Goal: Information Seeking & Learning: Understand process/instructions

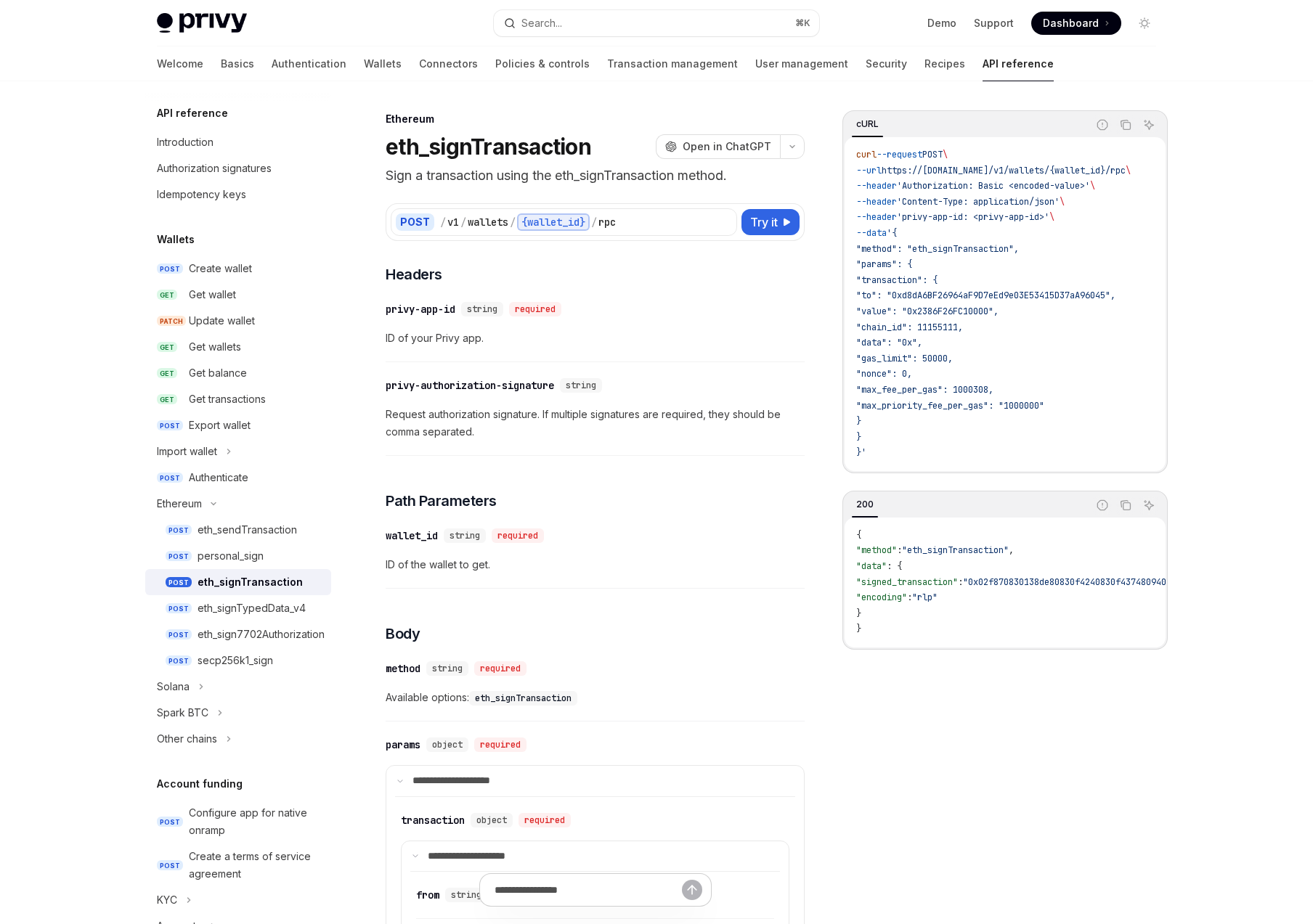
scroll to position [122, 0]
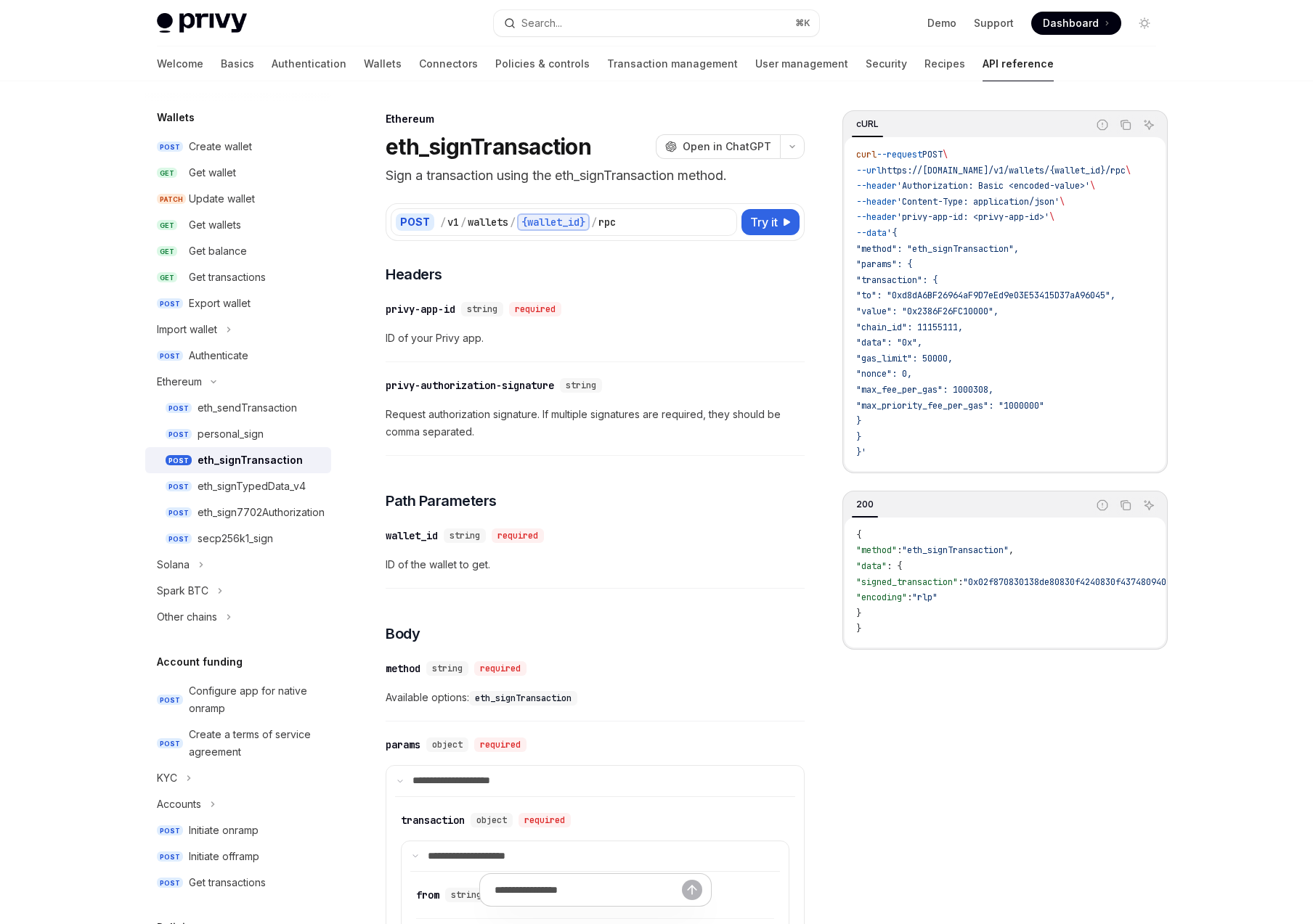
drag, startPoint x: 636, startPoint y: 292, endPoint x: 614, endPoint y: 247, distance: 50.1
click at [719, 296] on div "​ privy-app-id string required ID of your Privy app." at bounding box center [595, 328] width 419 height 69
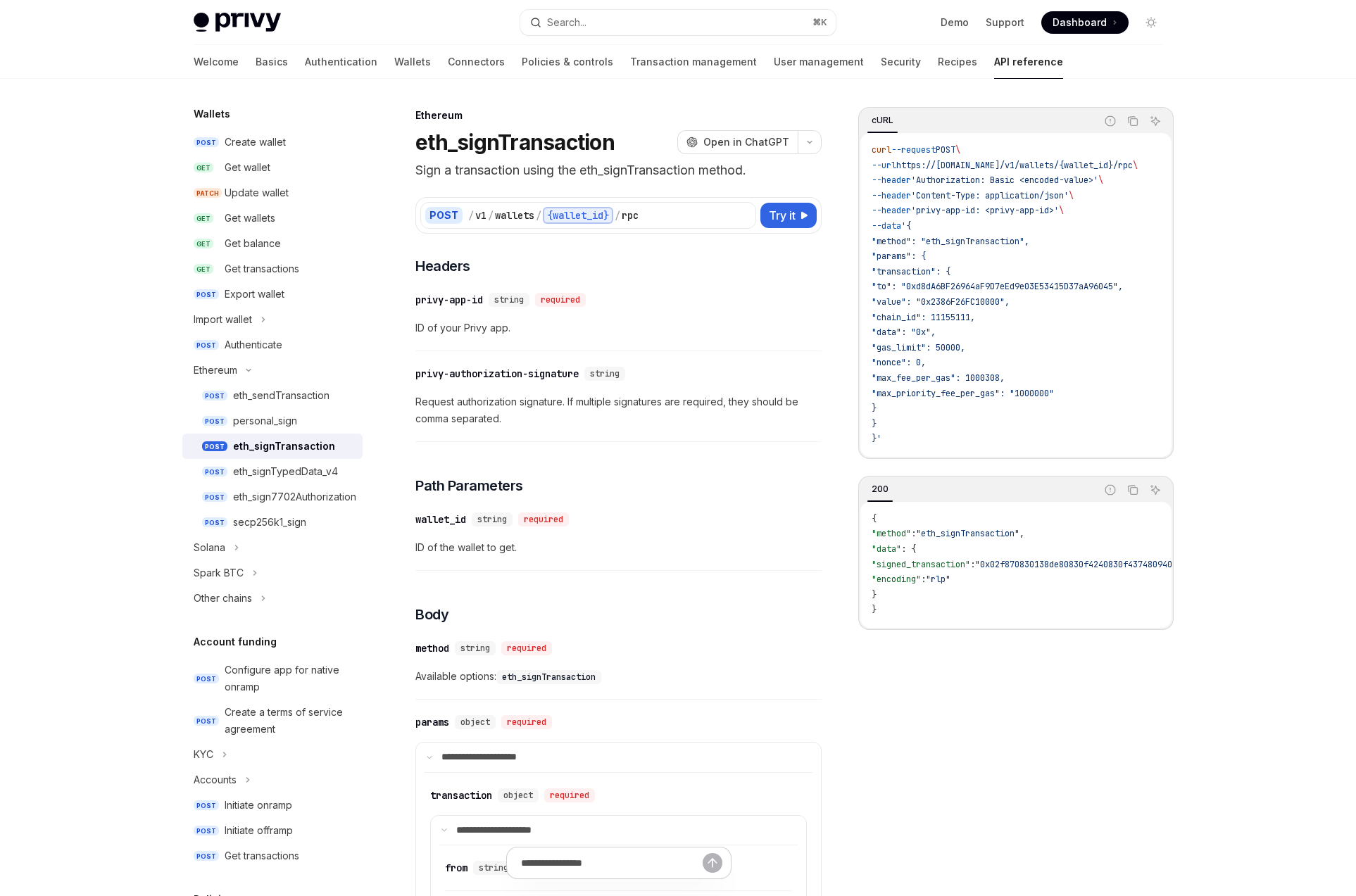
scroll to position [0, 0]
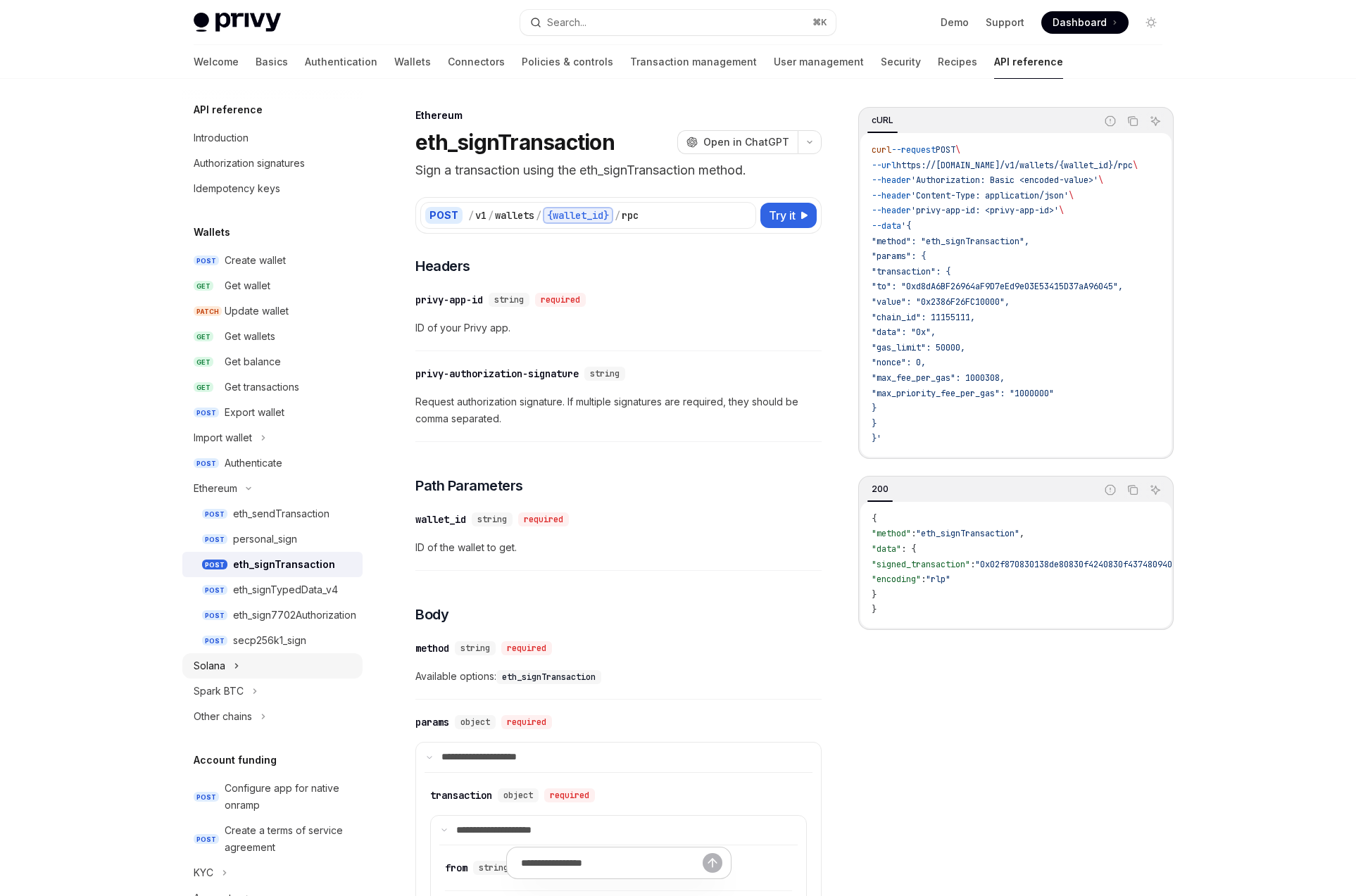
click at [259, 657] on button "Solana" at bounding box center [272, 666] width 181 height 25
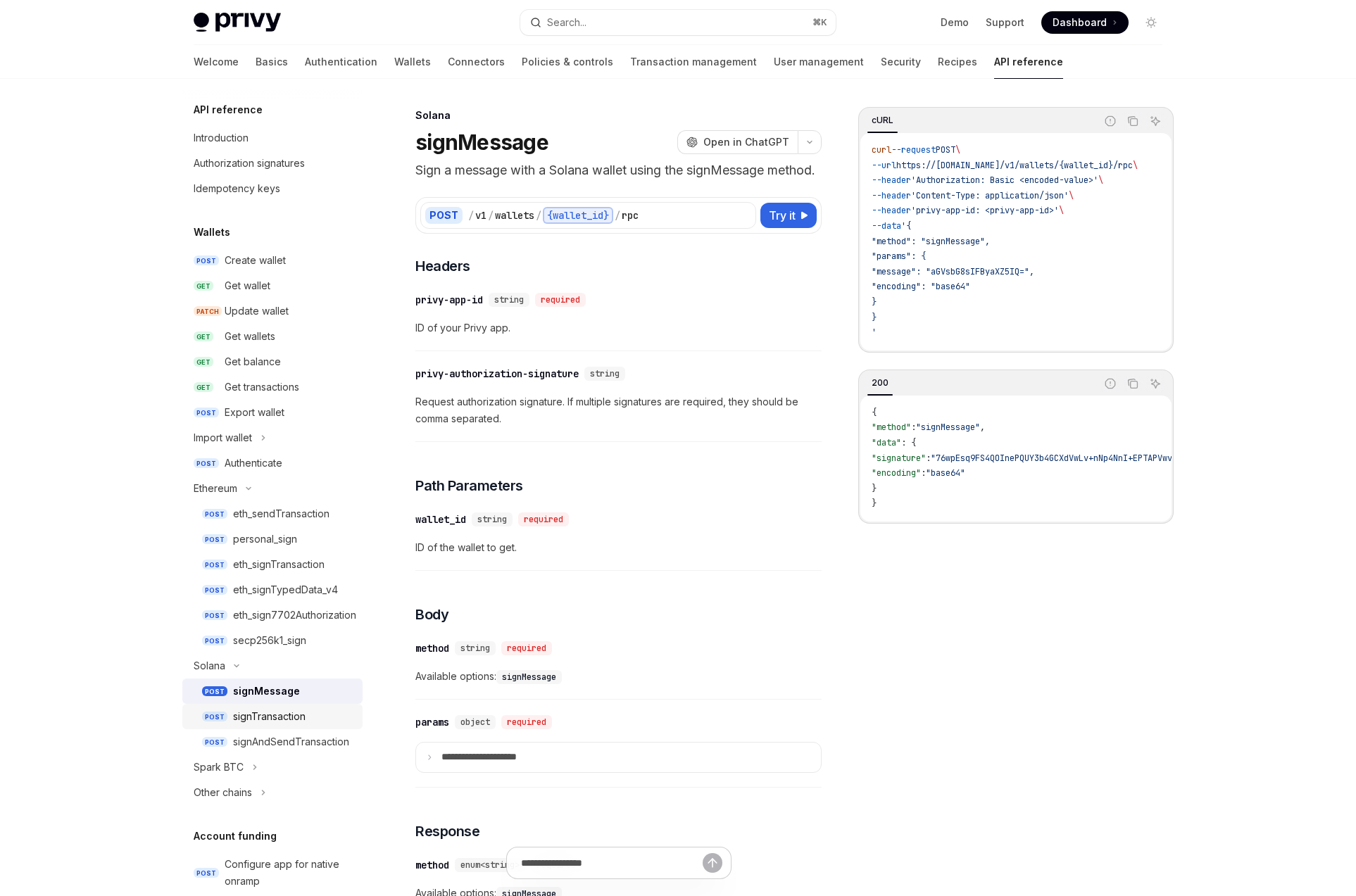
click at [246, 711] on div "signTransaction" at bounding box center [270, 716] width 73 height 17
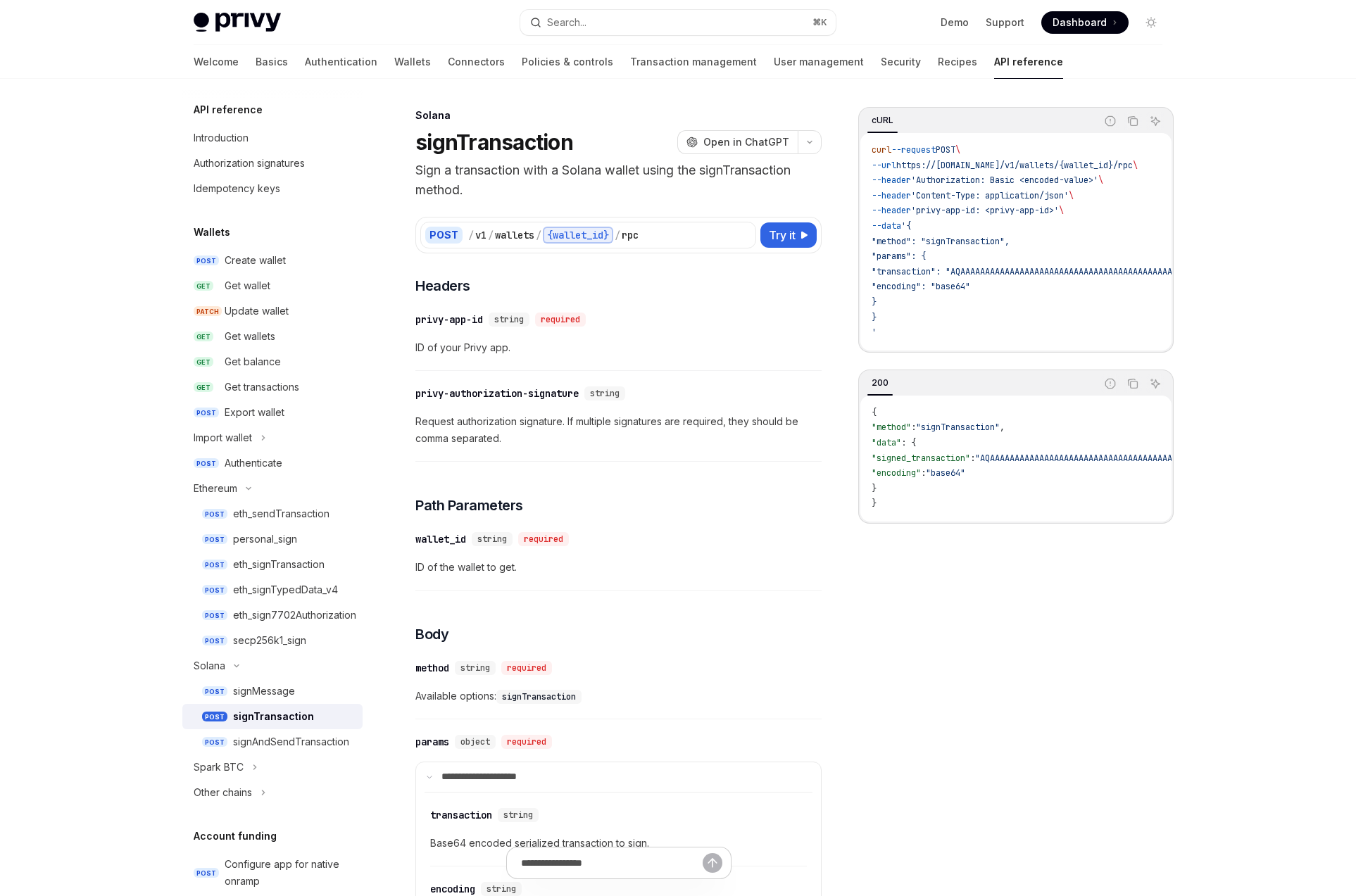
type textarea "*"
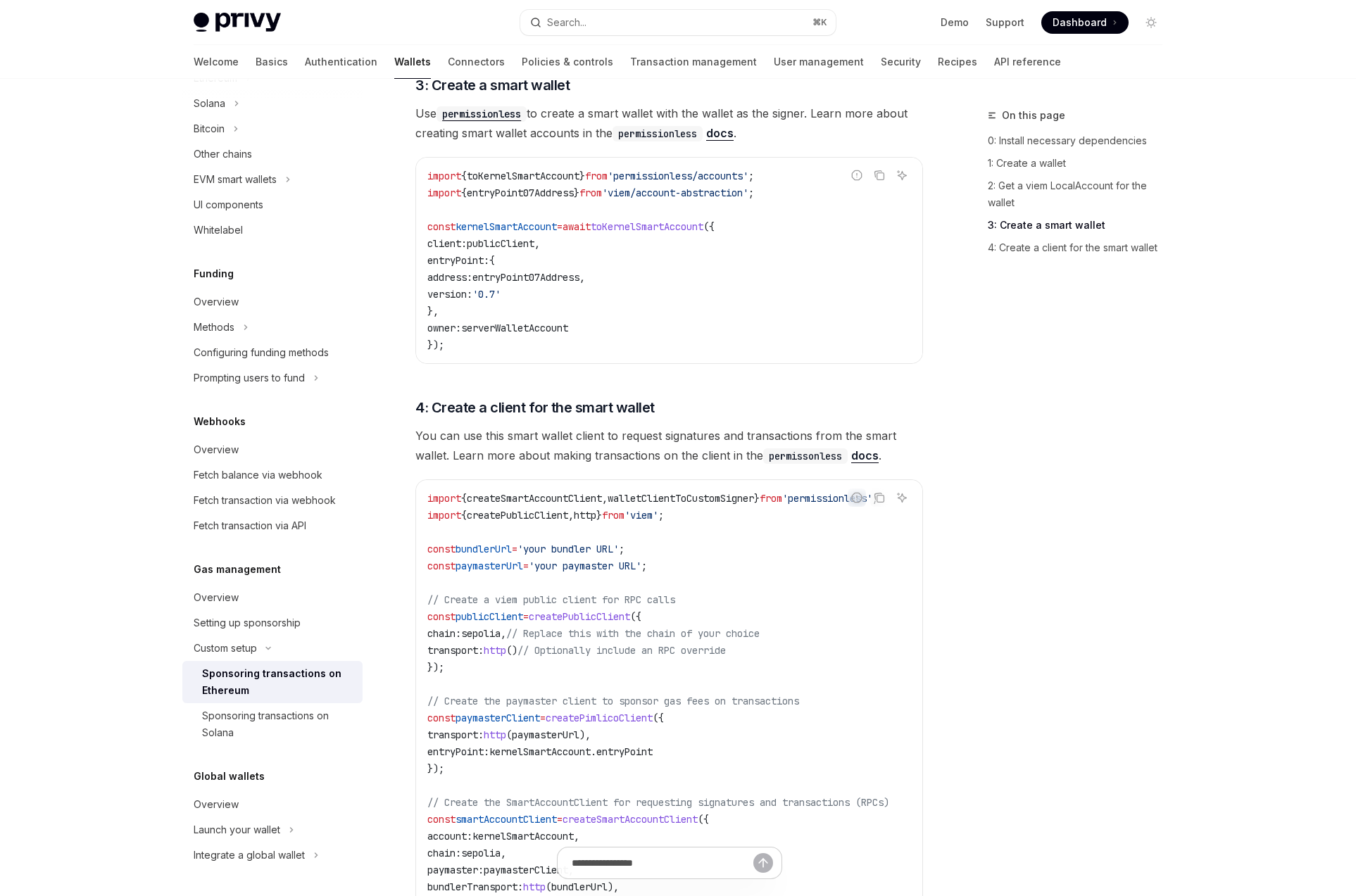
scroll to position [1495, 0]
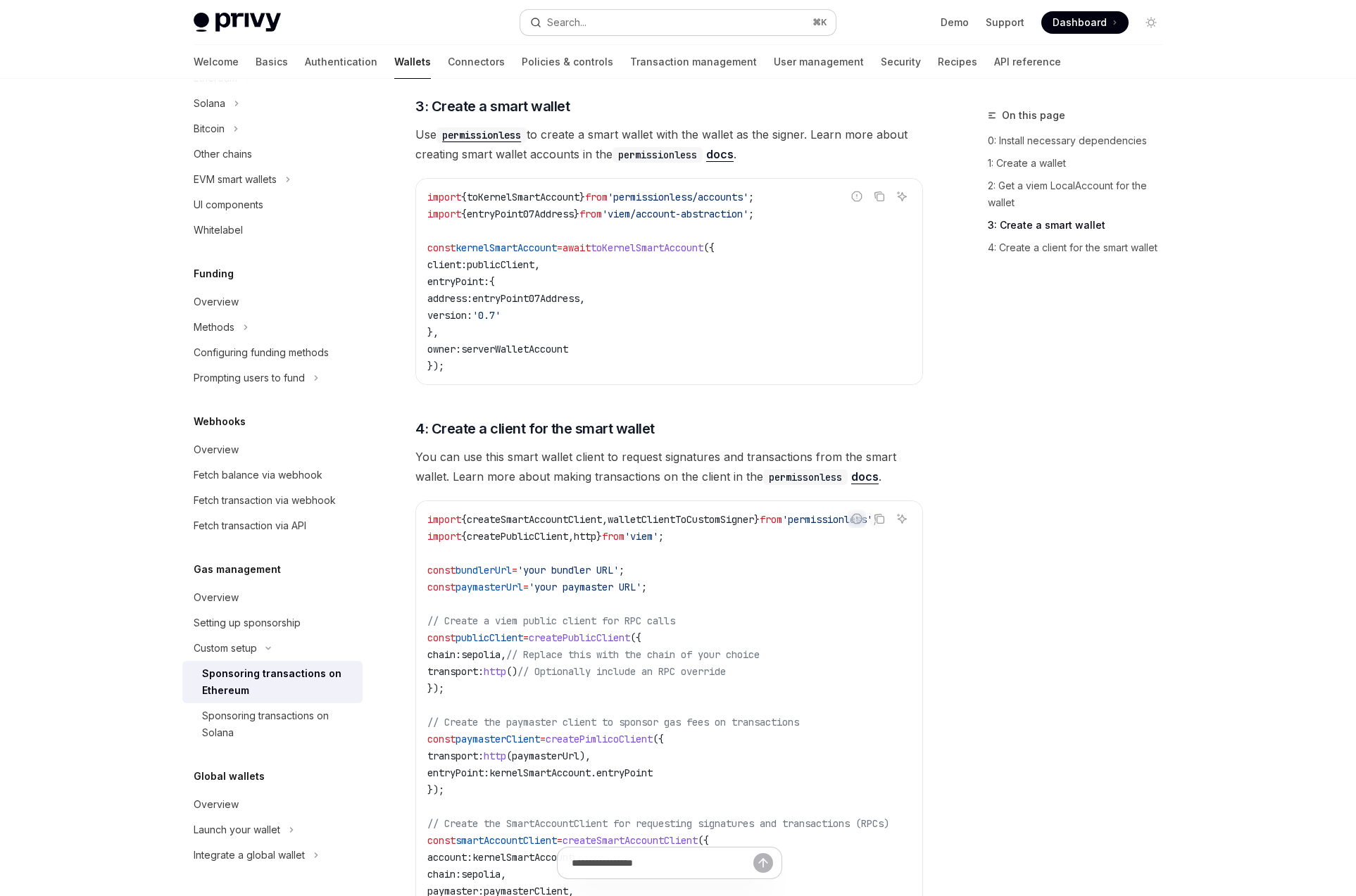
click at [578, 33] on button "Search... ⌘ K" at bounding box center [678, 23] width 315 height 25
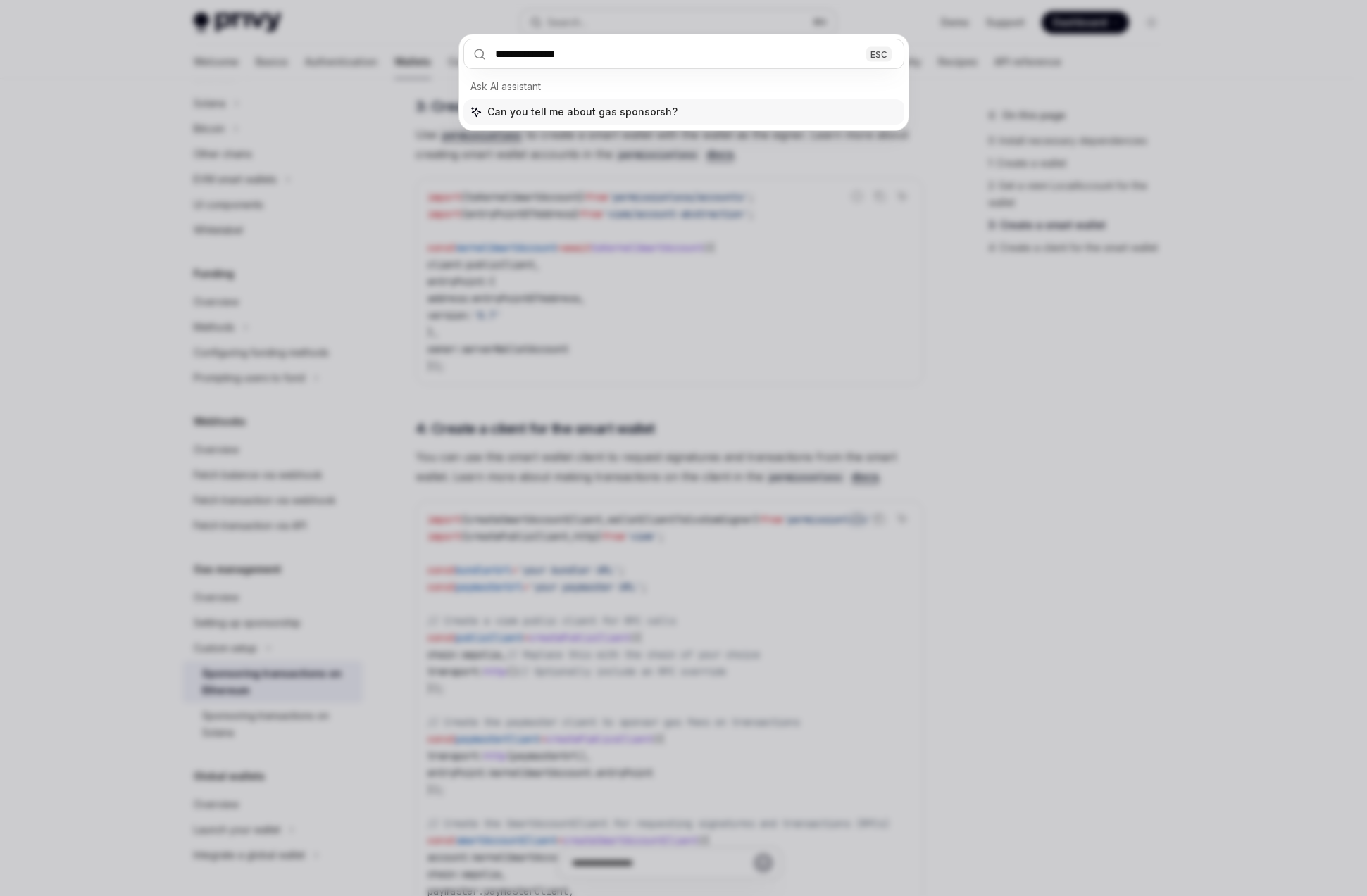
type input "**********"
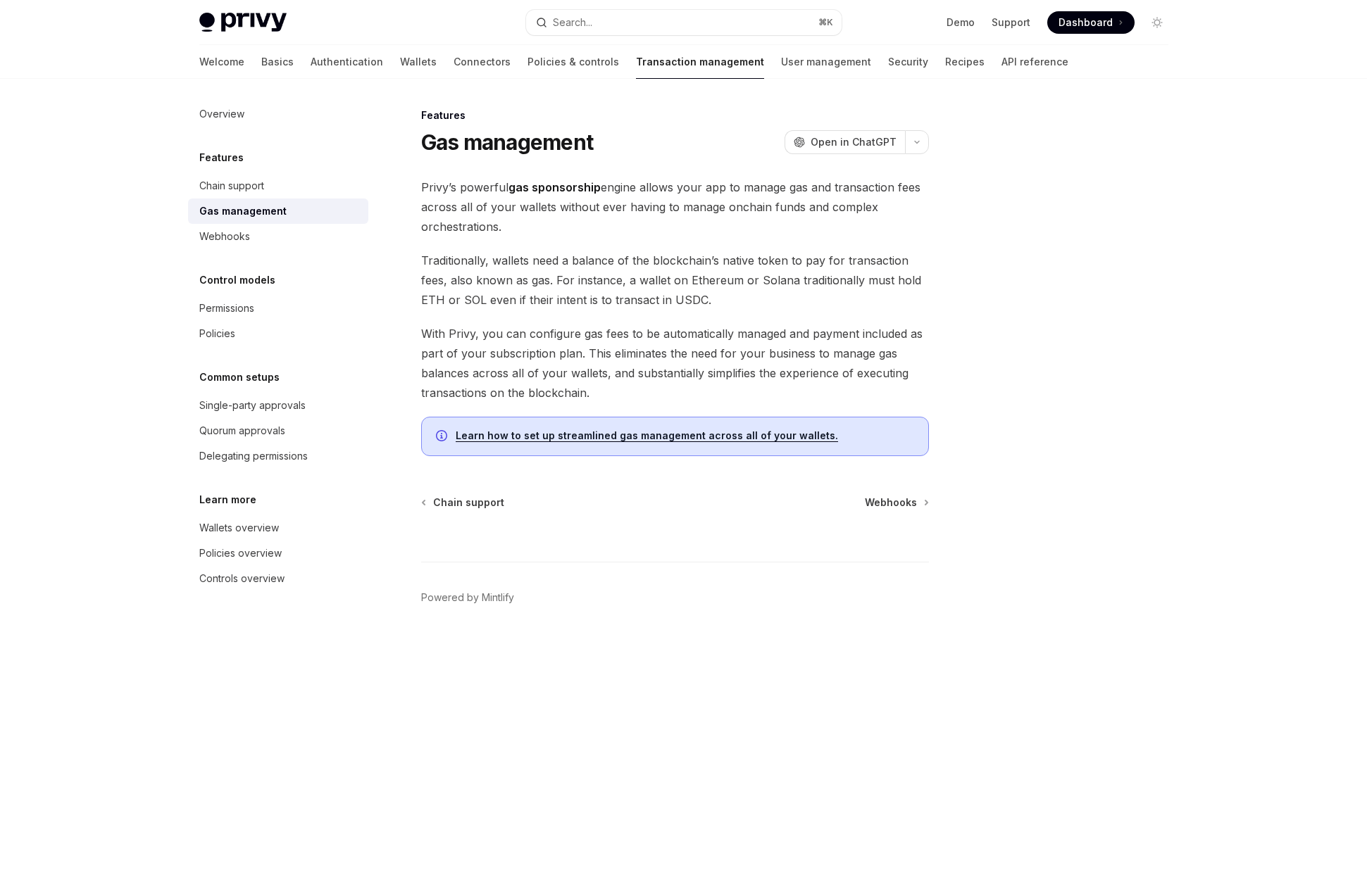
click at [570, 264] on span "Traditionally, wallets need a balance of the blockchain’s native token to pay f…" at bounding box center [675, 280] width 508 height 59
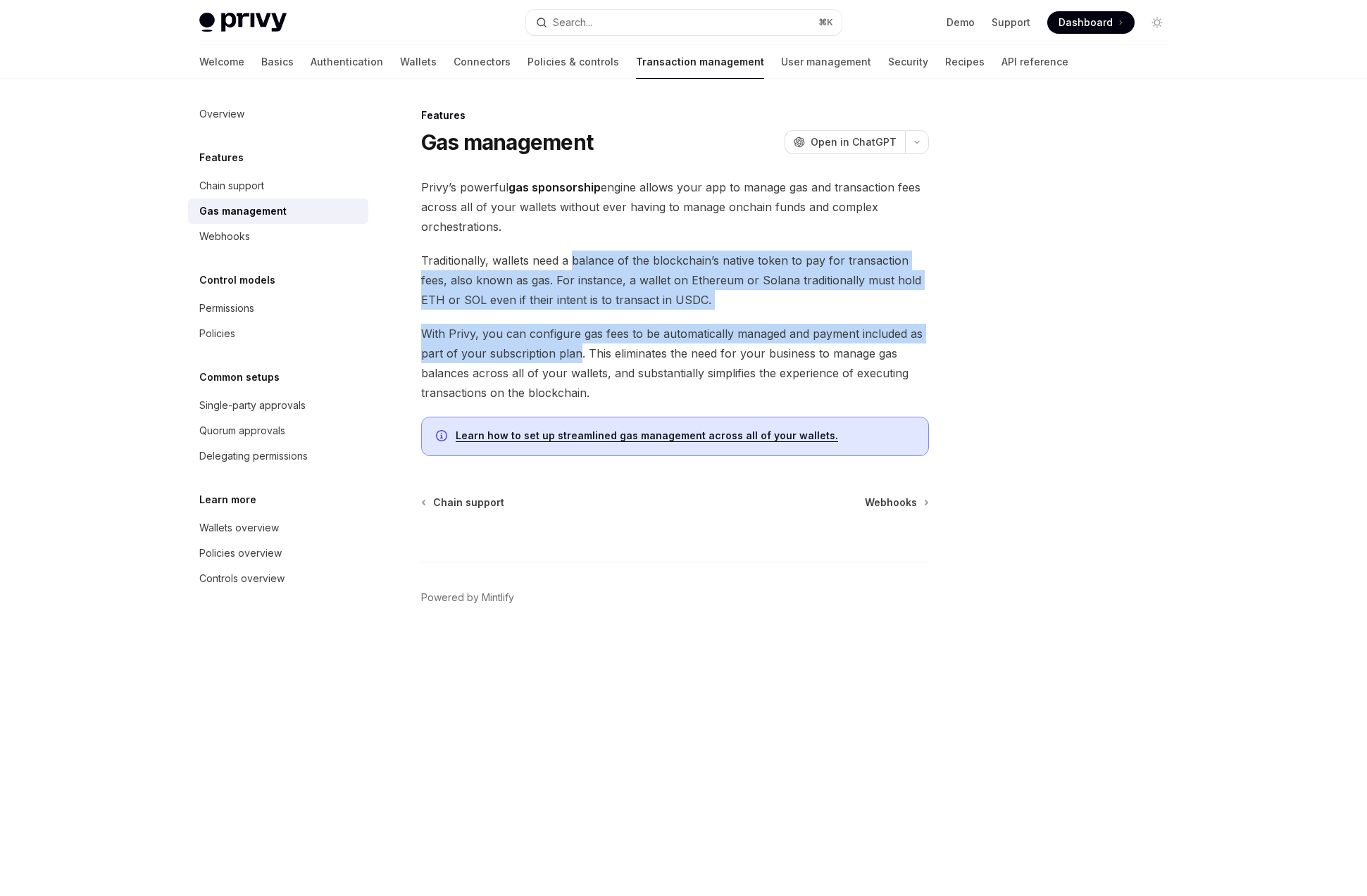
drag, startPoint x: 572, startPoint y: 263, endPoint x: 570, endPoint y: 351, distance: 88.0
click at [570, 351] on div "Privy’s powerful gas sponsorship engine allows your app to manage gas and trans…" at bounding box center [675, 316] width 508 height 279
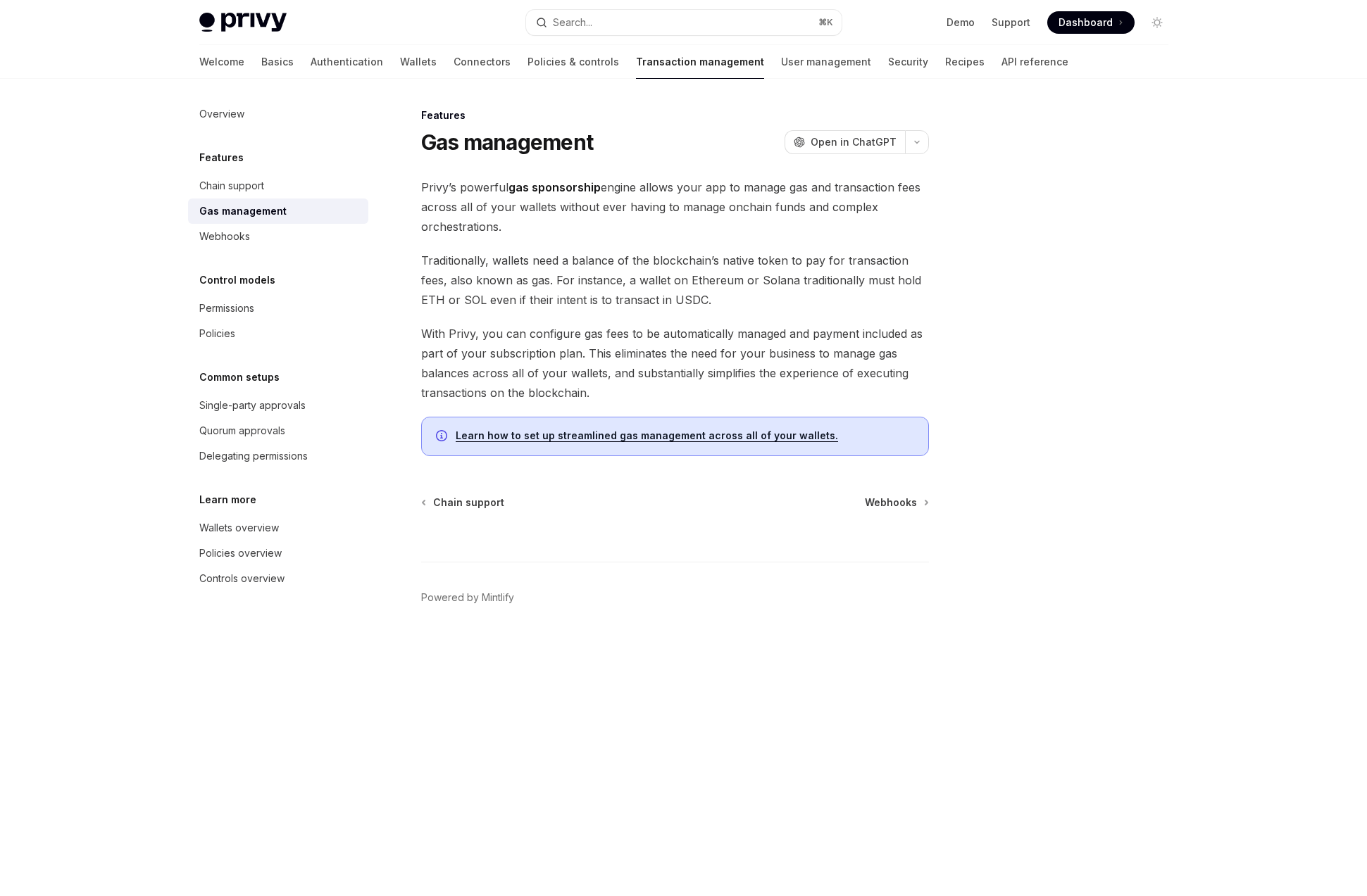
click at [600, 351] on span "With Privy, you can configure gas fees to be automatically managed and payment …" at bounding box center [675, 363] width 508 height 79
drag, startPoint x: 600, startPoint y: 351, endPoint x: 738, endPoint y: 370, distance: 139.3
click at [741, 369] on span "With Privy, you can configure gas fees to be automatically managed and payment …" at bounding box center [675, 363] width 508 height 79
click at [711, 383] on span "With Privy, you can configure gas fees to be automatically managed and payment …" at bounding box center [675, 363] width 508 height 79
click at [659, 438] on link "Learn how to set up streamlined gas management across all of your wallets." at bounding box center [647, 436] width 382 height 13
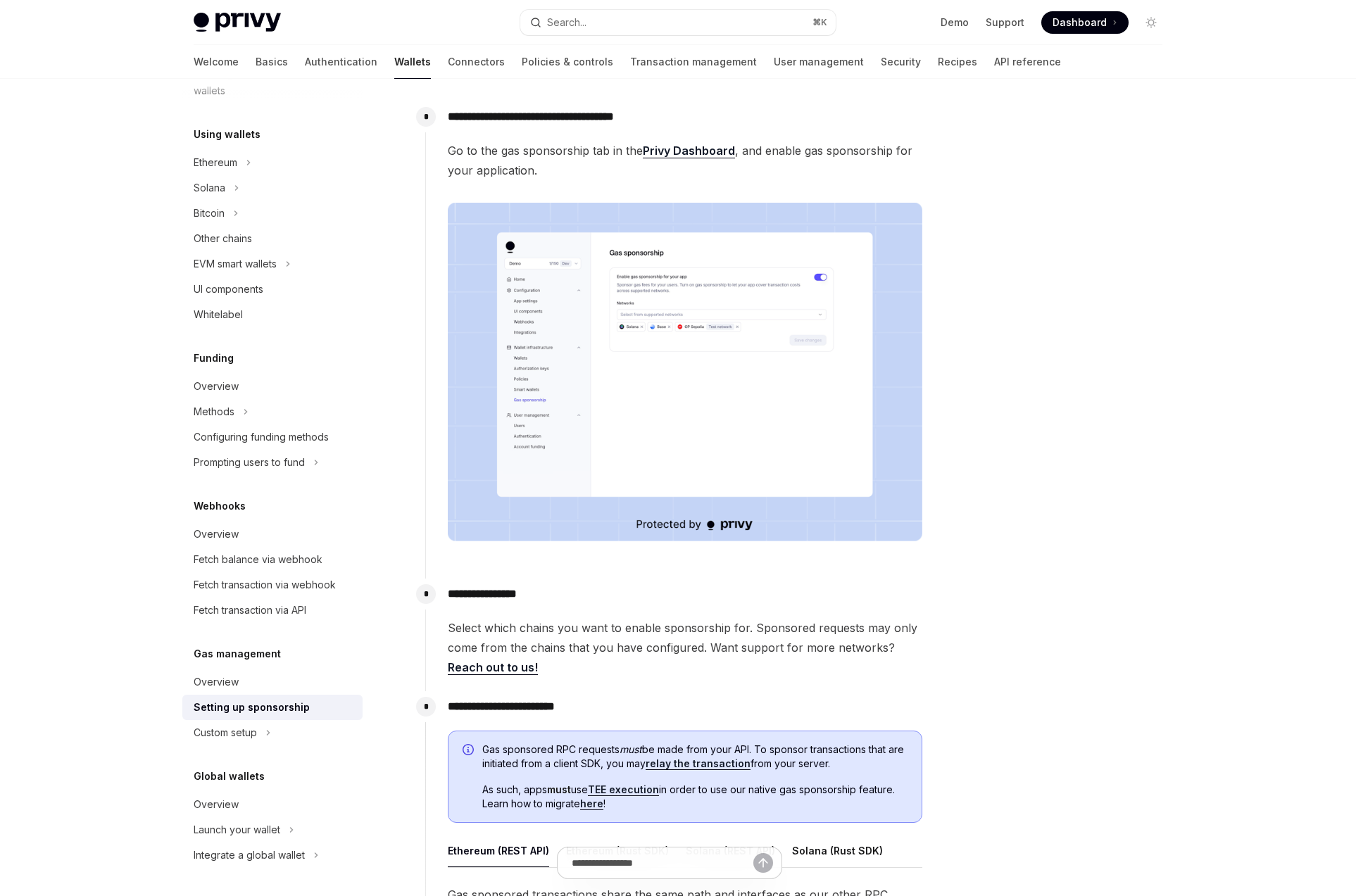
scroll to position [149, 0]
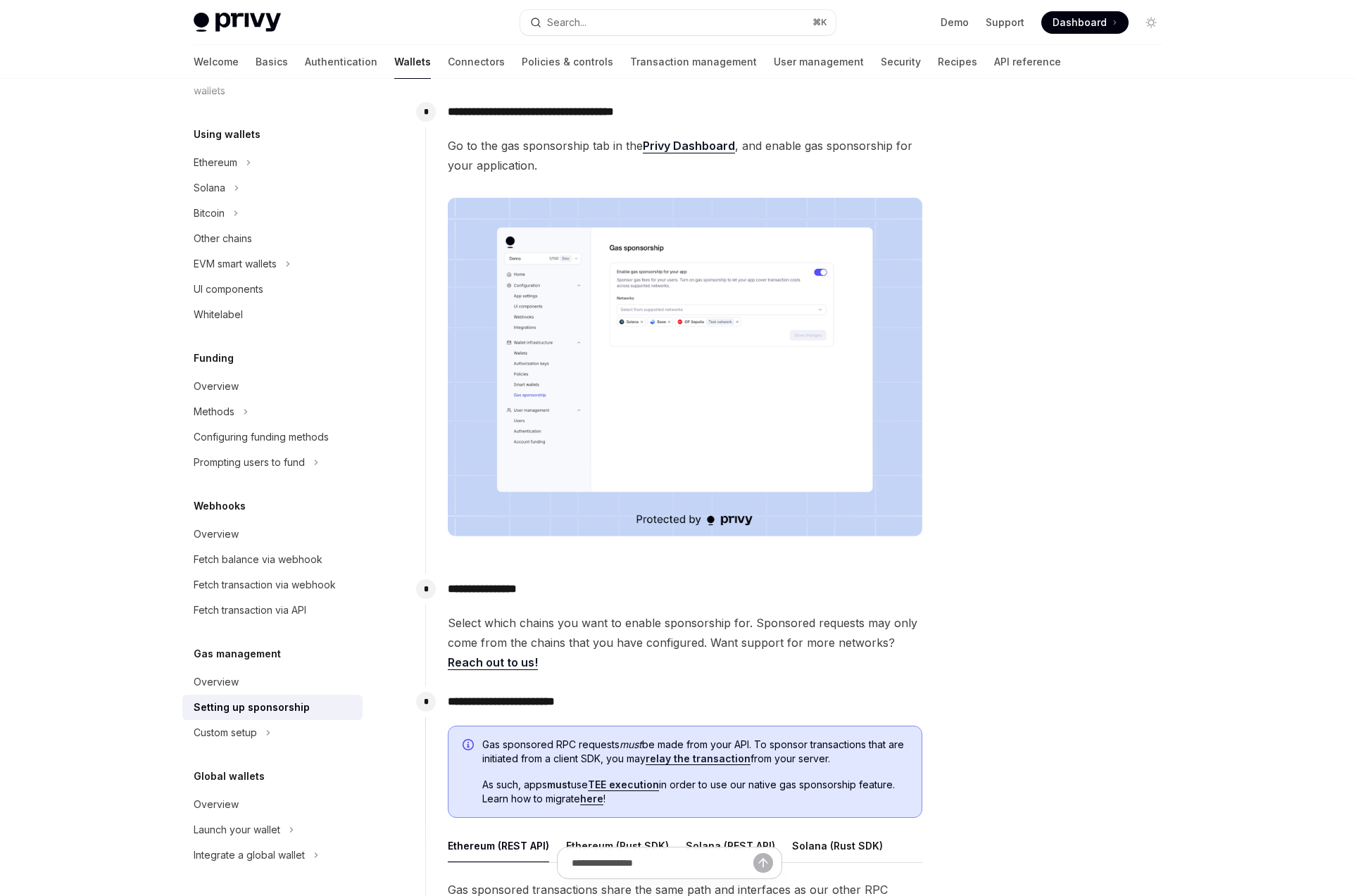
click at [770, 228] on img at bounding box center [685, 368] width 475 height 340
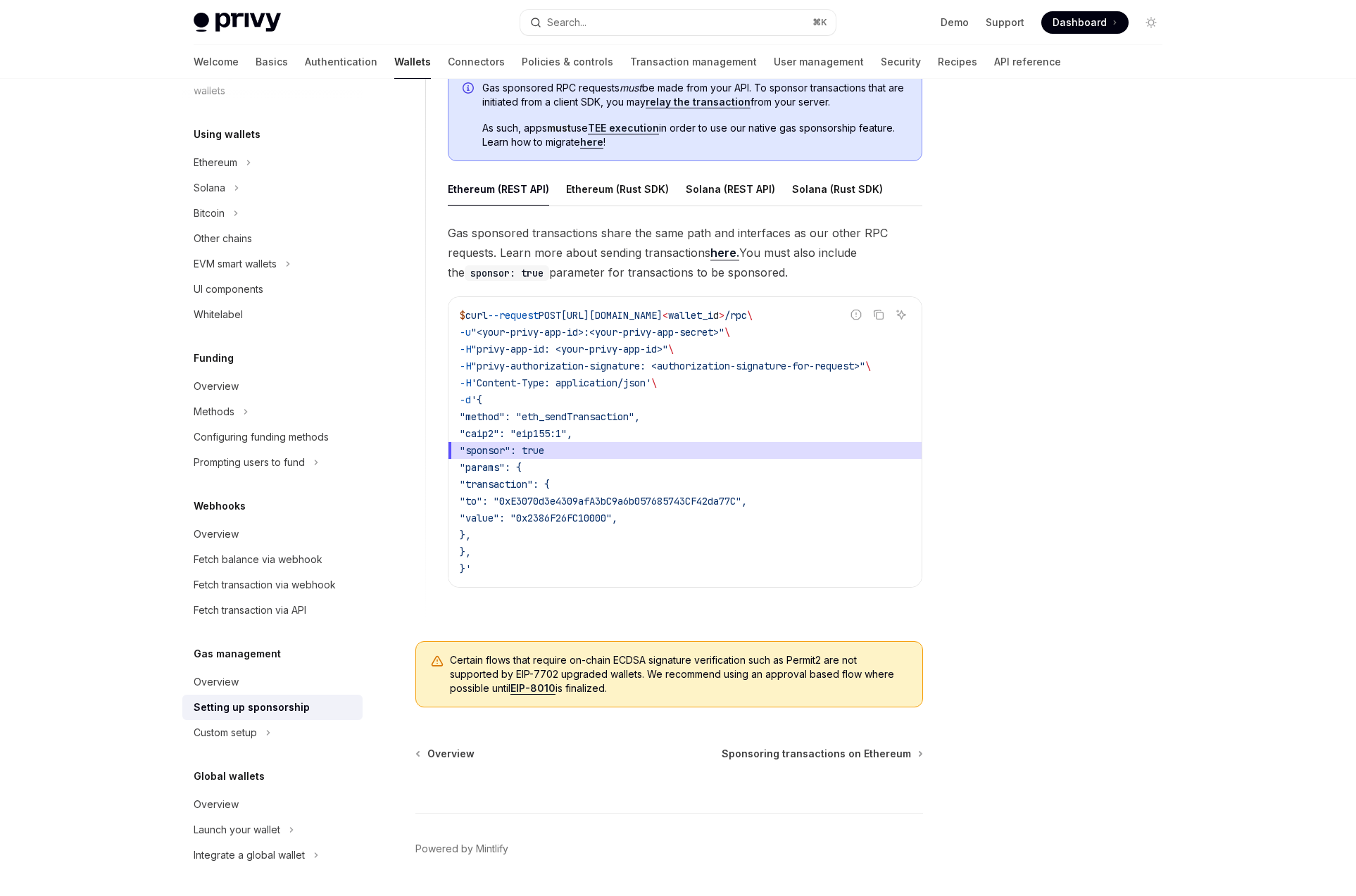
scroll to position [806, 0]
click at [538, 679] on span "Certain flows that require on-chain ECDSA signature verification such as Permit…" at bounding box center [678, 674] width 459 height 43
drag, startPoint x: 538, startPoint y: 679, endPoint x: 524, endPoint y: 675, distance: 14.6
click at [524, 675] on span "Certain flows that require on-chain ECDSA signature verification such as Permit…" at bounding box center [678, 674] width 459 height 43
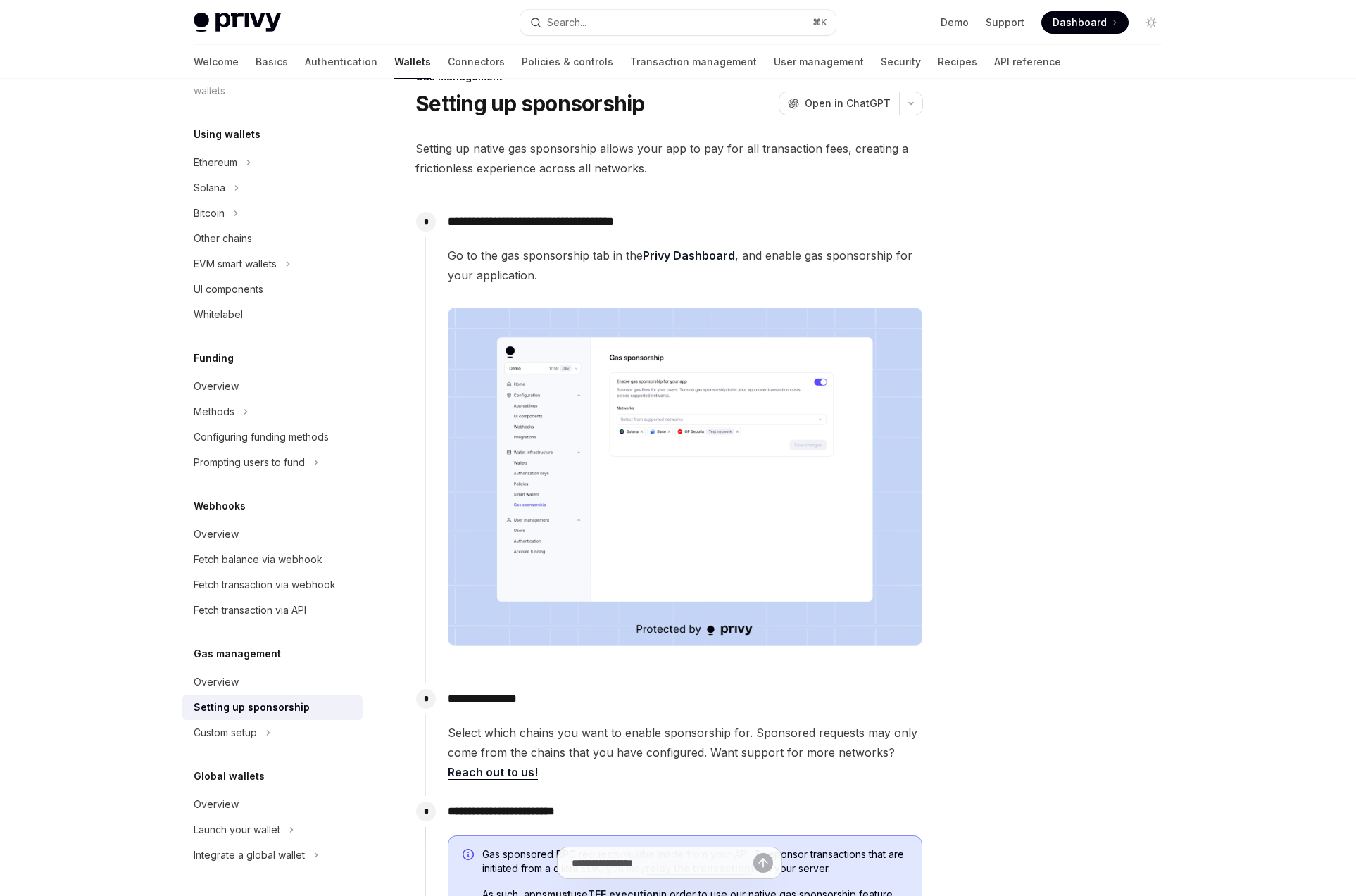
scroll to position [0, 0]
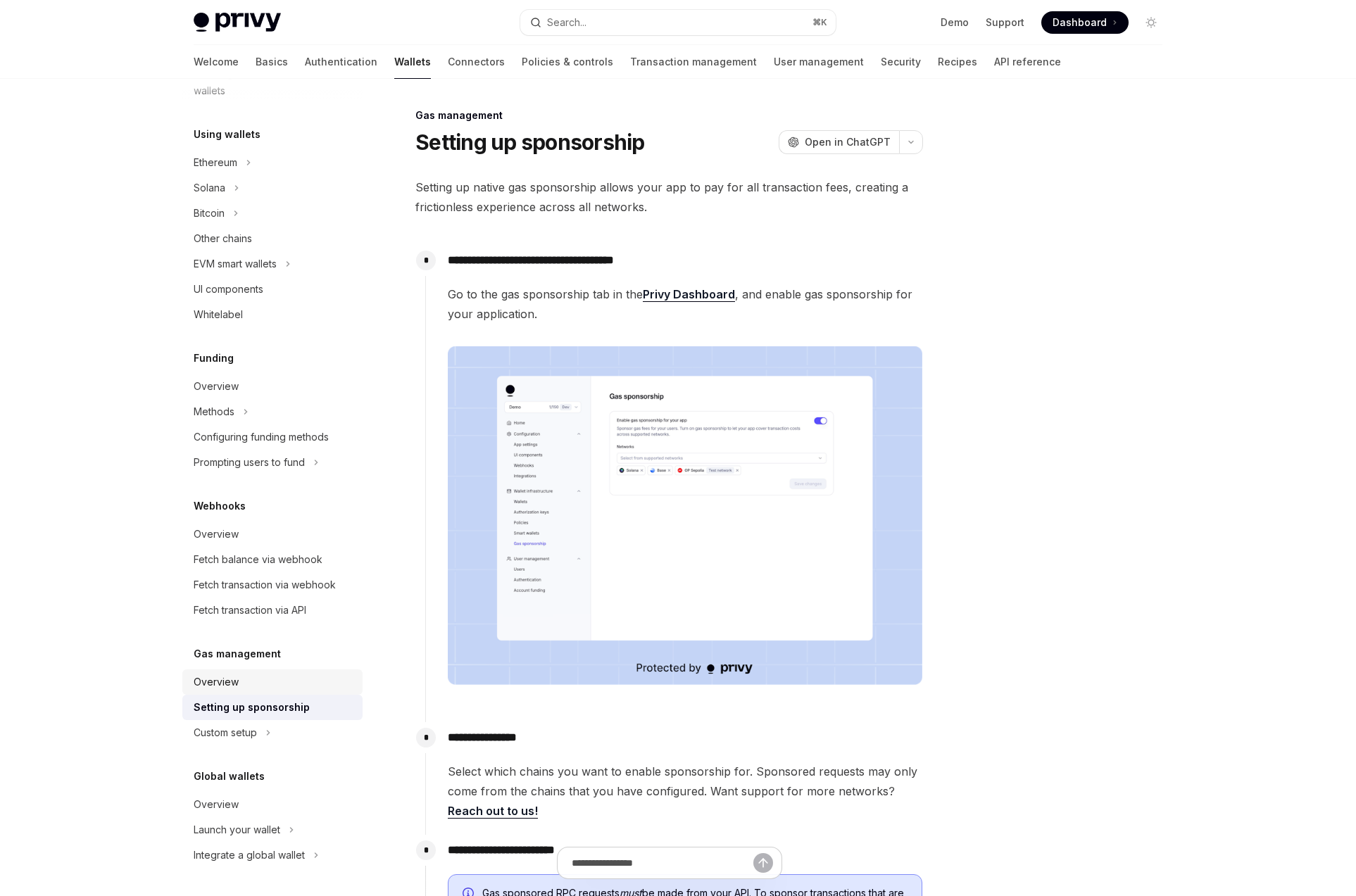
click at [221, 677] on div "Overview" at bounding box center [216, 682] width 45 height 17
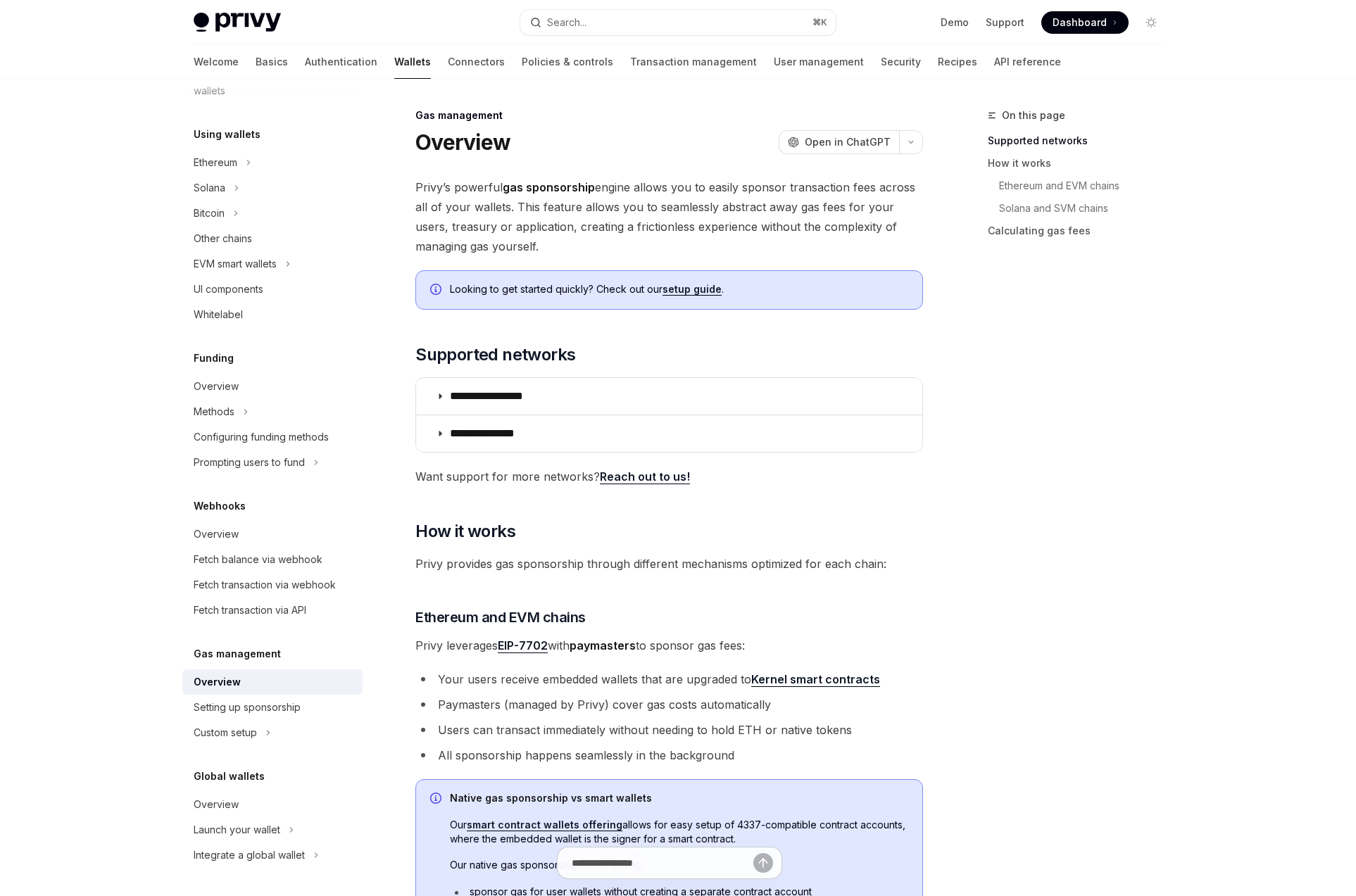
click at [221, 677] on div "Overview" at bounding box center [217, 682] width 47 height 17
click at [262, 680] on div "Overview" at bounding box center [273, 682] width 161 height 17
type textarea "*"
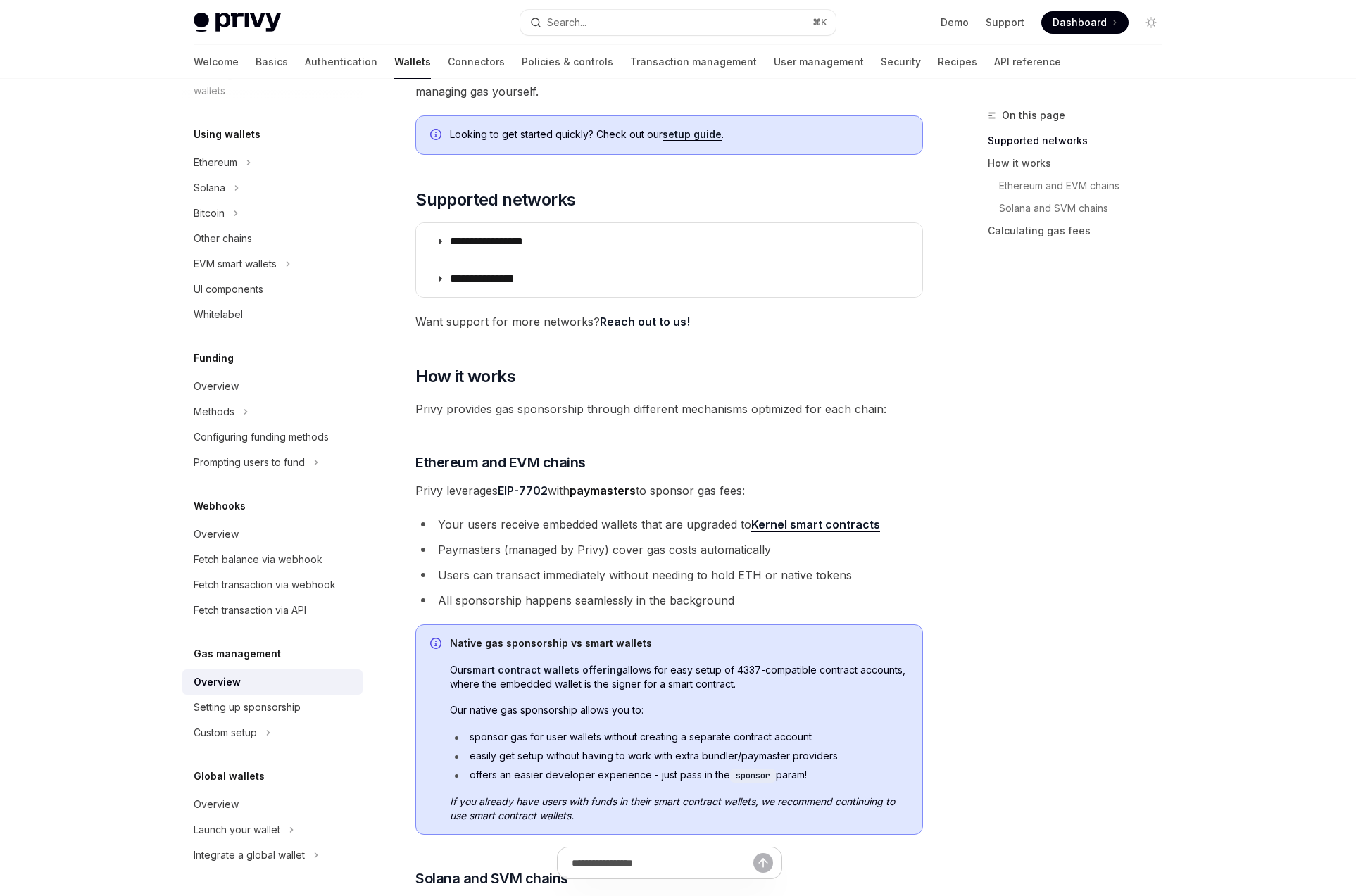
scroll to position [190, 0]
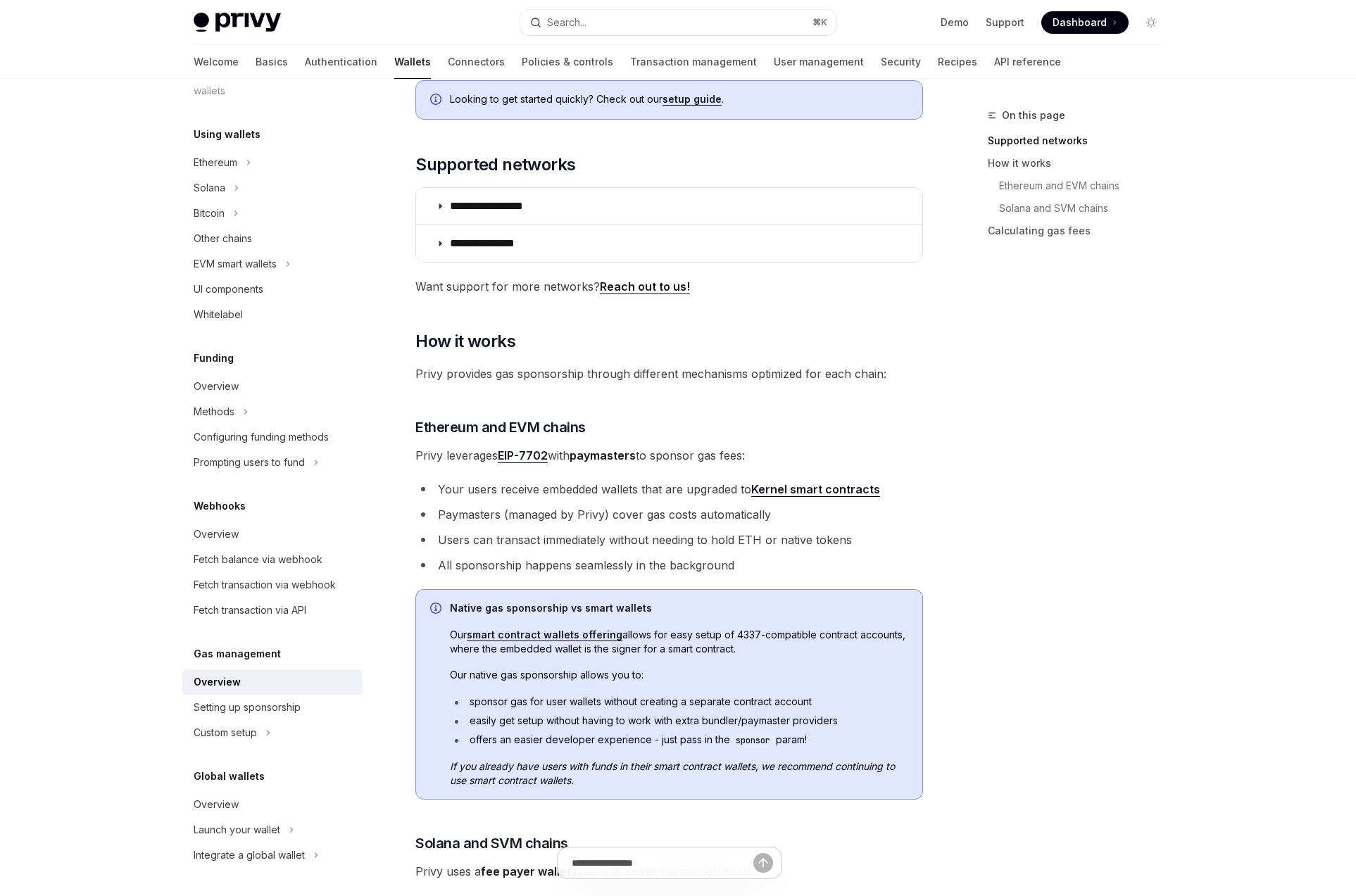
click at [690, 631] on span "Our smart contract wallets offering allows for easy setup of 4337-compatible co…" at bounding box center [678, 642] width 459 height 28
drag, startPoint x: 702, startPoint y: 638, endPoint x: 818, endPoint y: 633, distance: 116.1
click at [818, 633] on span "Our smart contract wallets offering allows for easy setup of 4337-compatible co…" at bounding box center [678, 642] width 459 height 28
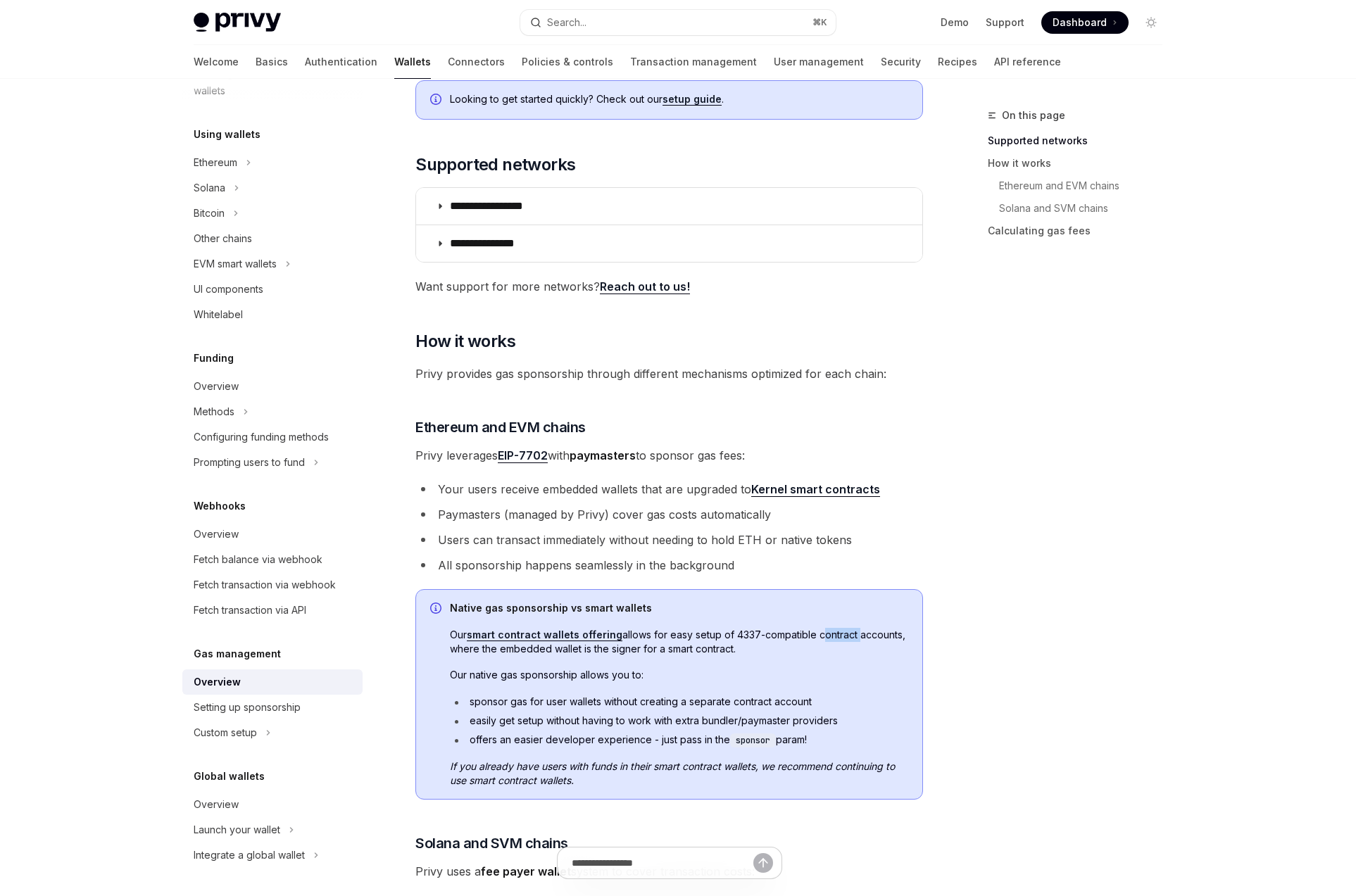
click at [818, 633] on span "Our smart contract wallets offering allows for easy setup of 4337-compatible co…" at bounding box center [678, 642] width 459 height 28
drag, startPoint x: 818, startPoint y: 633, endPoint x: 784, endPoint y: 646, distance: 36.4
click at [786, 646] on span "Our smart contract wallets offering allows for easy setup of 4337-compatible co…" at bounding box center [678, 642] width 459 height 28
click at [782, 647] on span "Our smart contract wallets offering allows for easy setup of 4337-compatible co…" at bounding box center [678, 642] width 459 height 28
click at [643, 674] on span "Our native gas sponsorship allows you to:" at bounding box center [678, 675] width 459 height 15
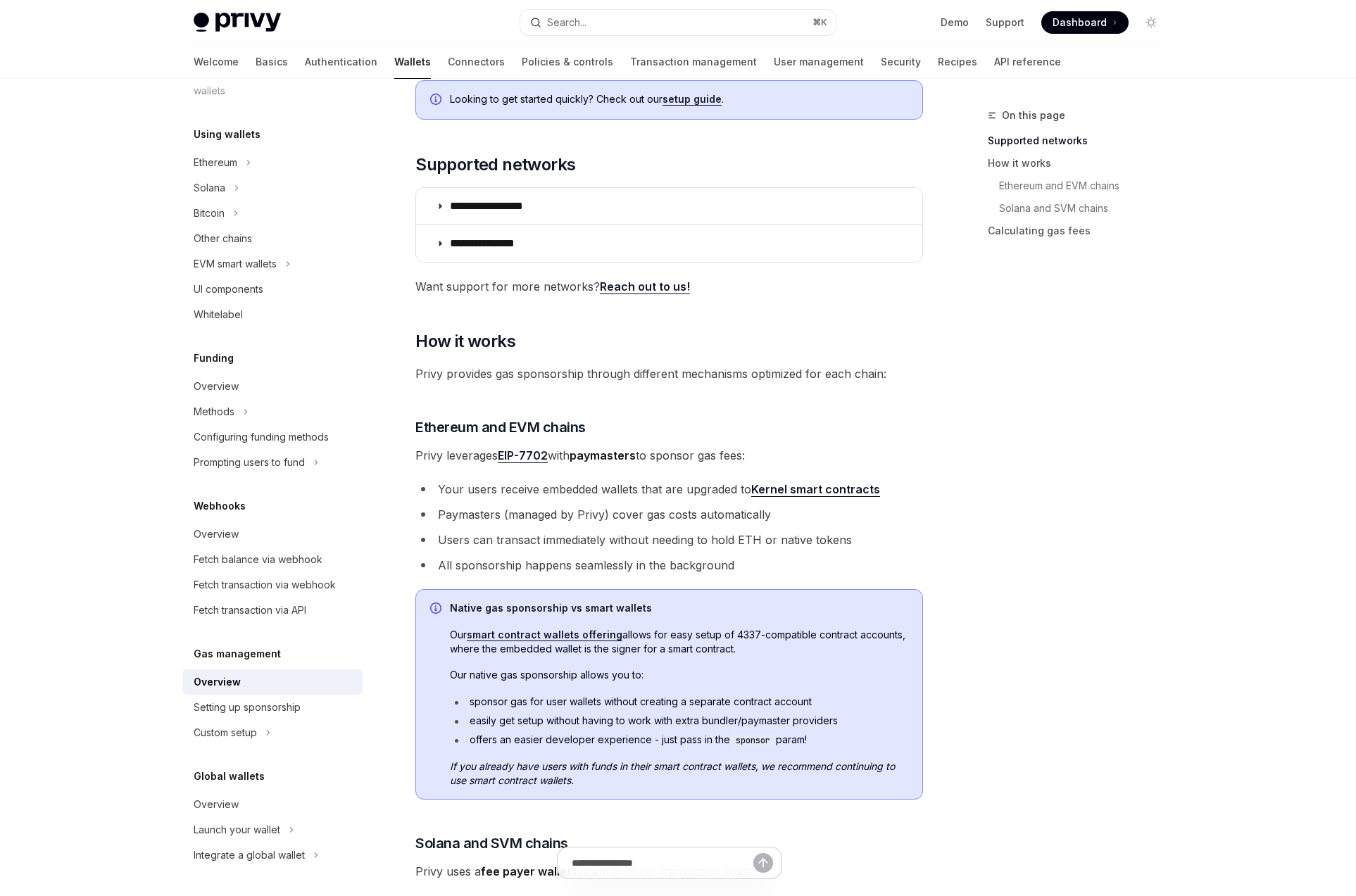
click at [643, 674] on span "Our native gas sponsorship allows you to:" at bounding box center [678, 675] width 459 height 15
drag, startPoint x: 643, startPoint y: 674, endPoint x: 647, endPoint y: 704, distance: 30.3
click at [647, 704] on div "Native gas sponsorship vs smart wallets Our smart contract wallets offering all…" at bounding box center [678, 694] width 459 height 186
click at [647, 704] on li "sponsor gas for user wallets without creating a separate contract account" at bounding box center [678, 702] width 459 height 15
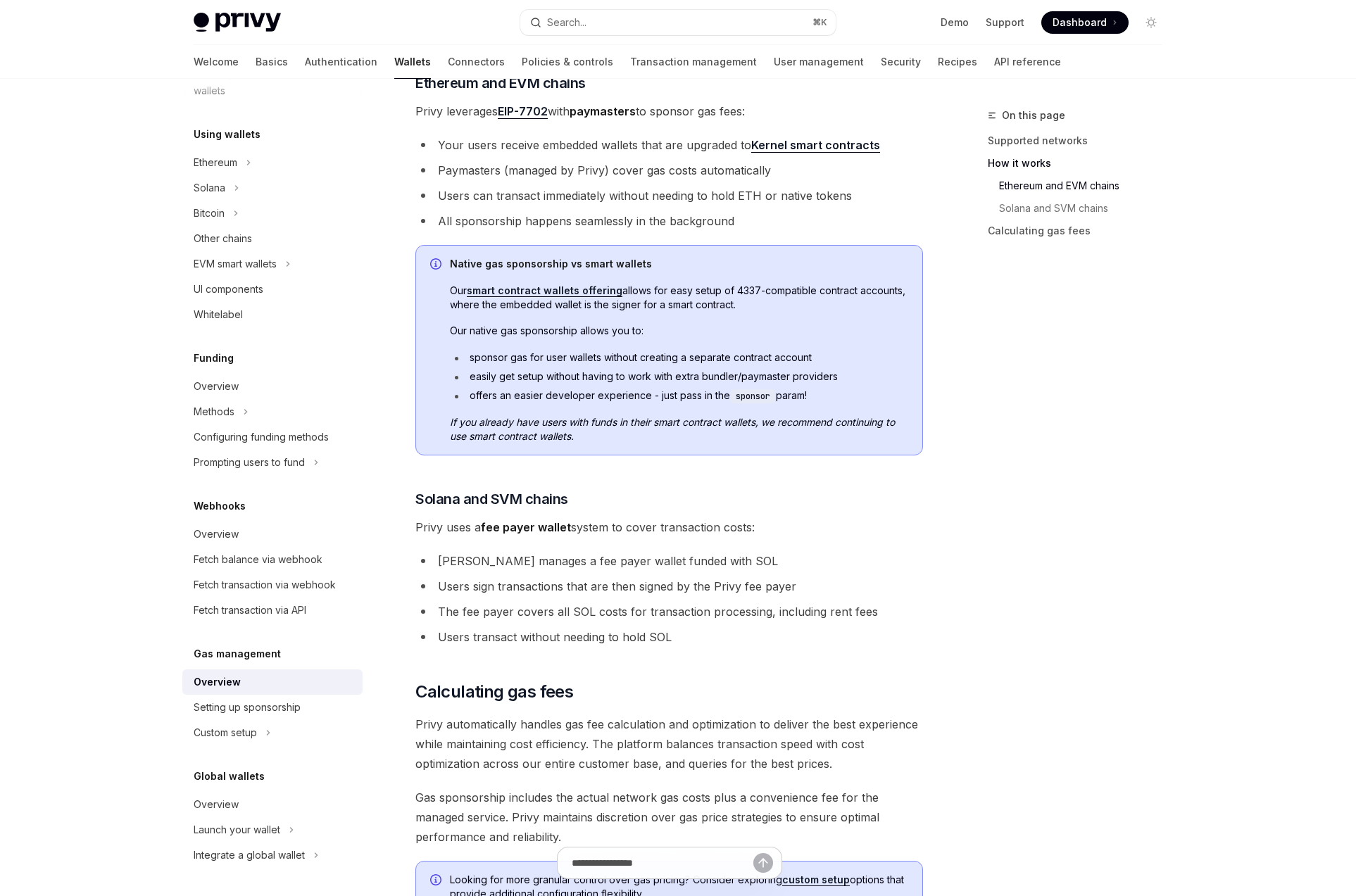
scroll to position [58, 0]
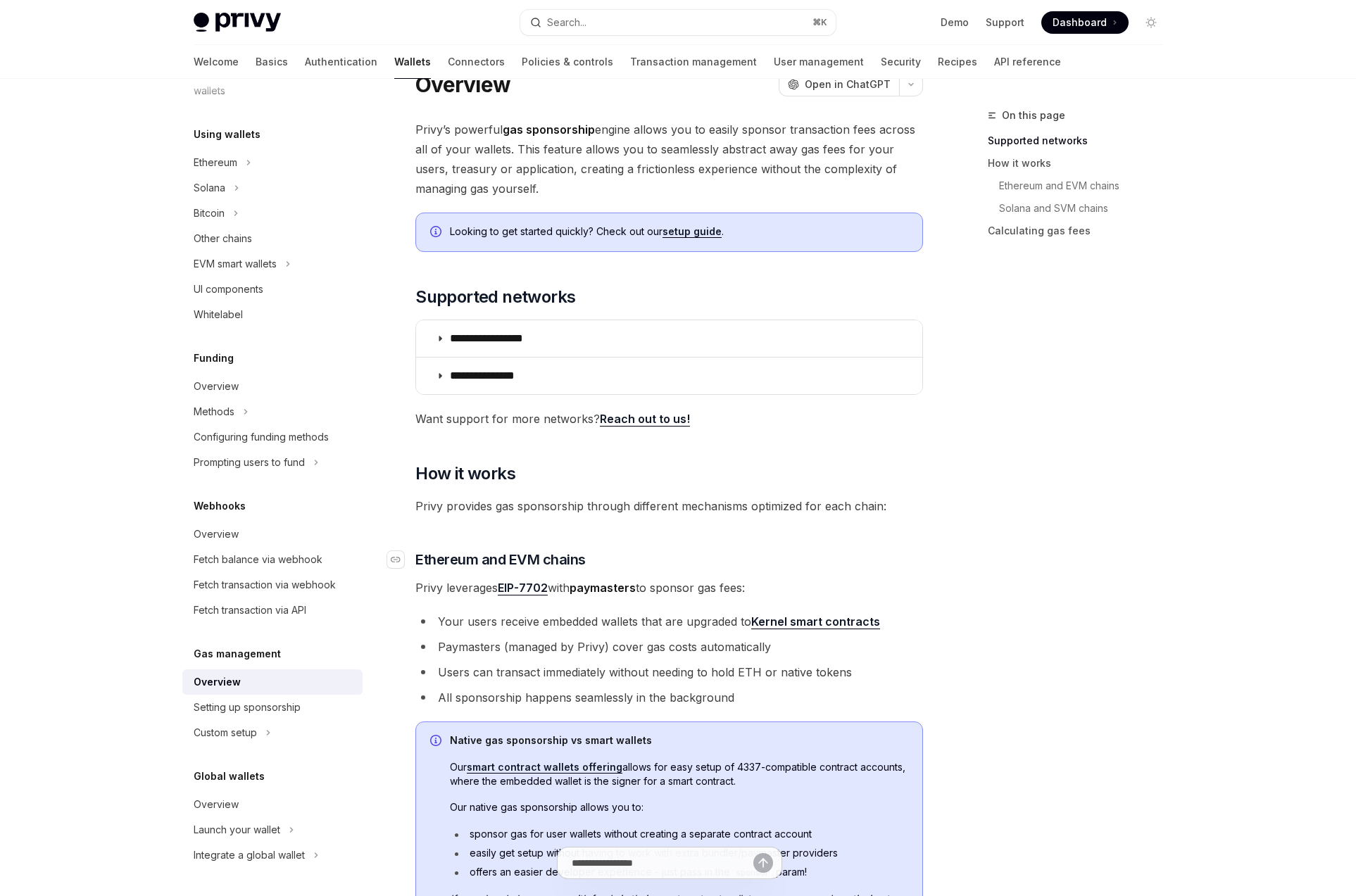
click at [812, 561] on h3 "​ Ethereum and EVM chains" at bounding box center [668, 560] width 508 height 20
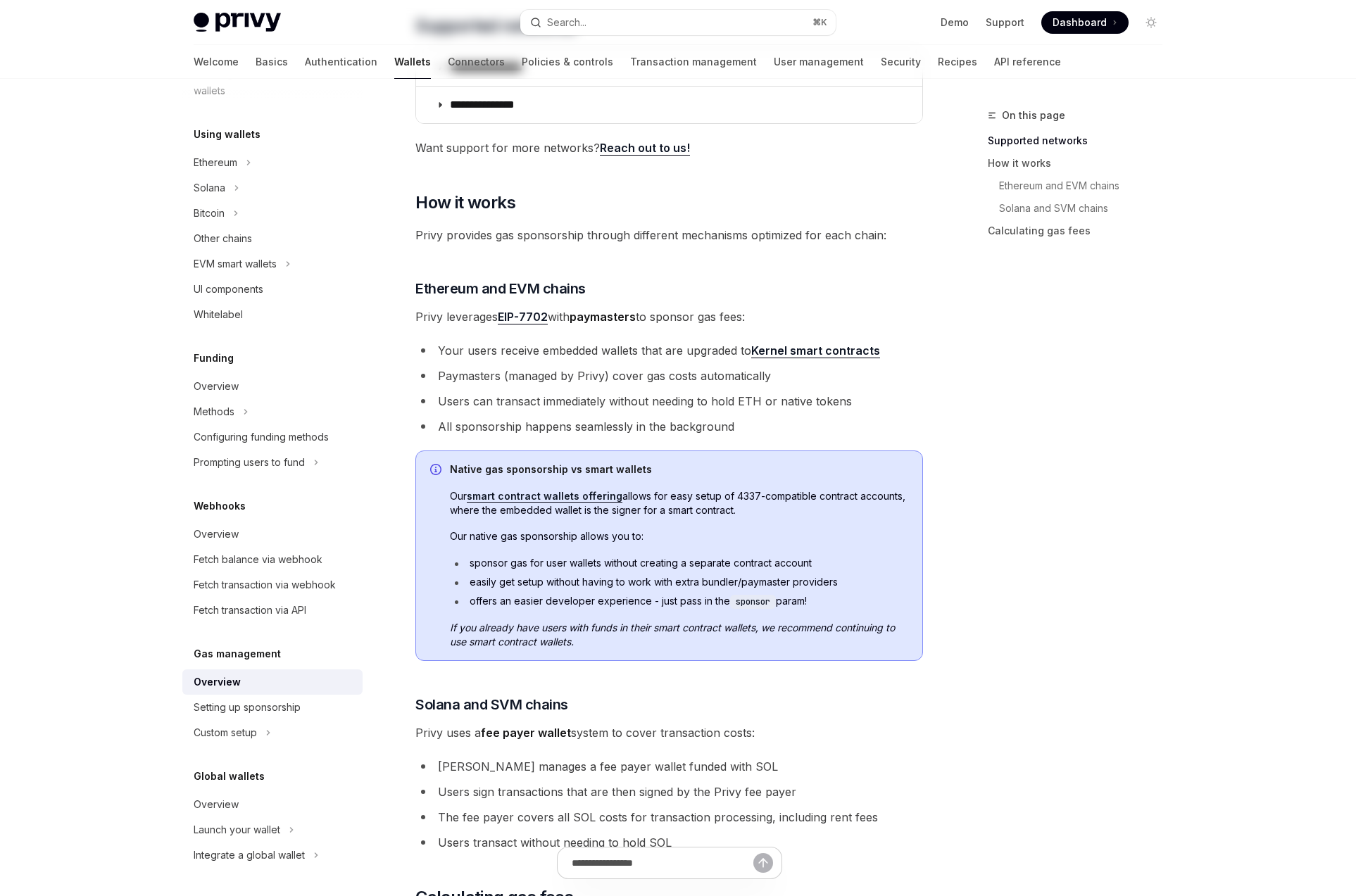
scroll to position [0, 0]
